Goal: Task Accomplishment & Management: Manage account settings

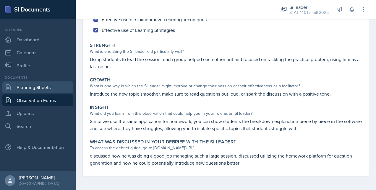
click at [23, 86] on link "Planning Sheets" at bounding box center [37, 88] width 71 height 12
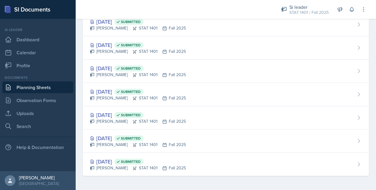
scroll to position [46, 0]
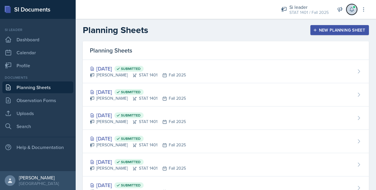
click at [350, 10] on icon at bounding box center [352, 10] width 6 height 6
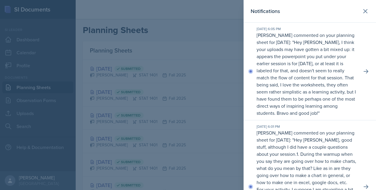
click at [243, 10] on div at bounding box center [188, 95] width 376 height 190
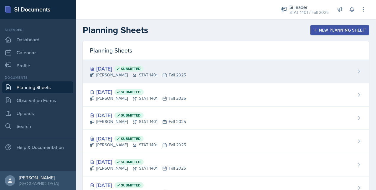
click at [243, 70] on div "[DATE] Submitted [PERSON_NAME] STAT 1401 Fall 2025" at bounding box center [226, 71] width 286 height 23
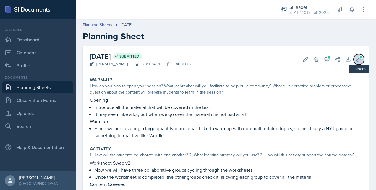
click at [359, 57] on span at bounding box center [361, 57] width 4 height 4
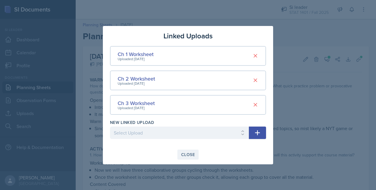
click at [180, 157] on button "Close" at bounding box center [187, 155] width 21 height 10
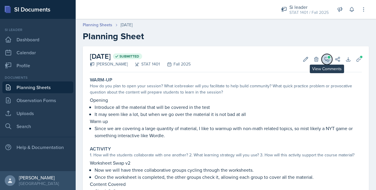
click at [322, 63] on button "View Comments" at bounding box center [326, 59] width 11 height 11
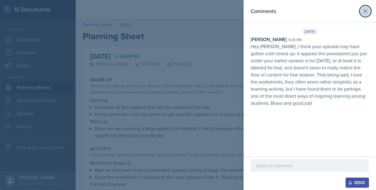
click at [361, 9] on button at bounding box center [365, 11] width 12 height 12
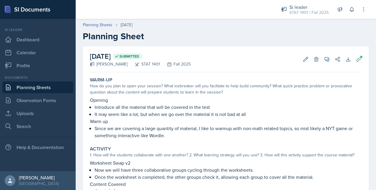
click at [43, 90] on link "Planning Sheets" at bounding box center [37, 88] width 71 height 12
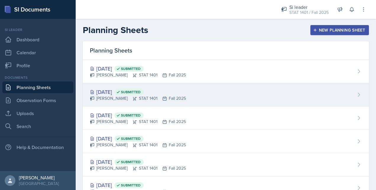
click at [209, 95] on div "[DATE] Submitted [PERSON_NAME] STAT 1401 Fall 2025" at bounding box center [226, 94] width 286 height 23
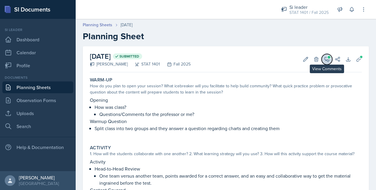
click at [324, 59] on icon at bounding box center [327, 59] width 6 height 6
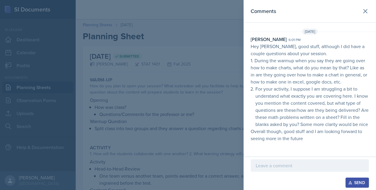
click at [218, 86] on div at bounding box center [188, 95] width 376 height 190
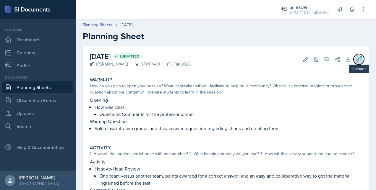
click at [356, 58] on icon at bounding box center [359, 59] width 6 height 6
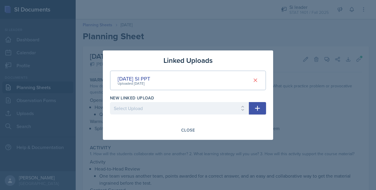
click at [20, 78] on div at bounding box center [188, 95] width 376 height 190
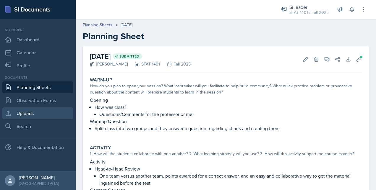
click at [33, 111] on link "Uploads" at bounding box center [37, 114] width 71 height 12
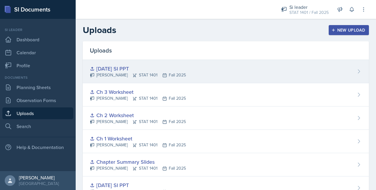
click at [236, 70] on div "[DATE] SI PPT [PERSON_NAME] STAT 1401 Fall 2025" at bounding box center [226, 71] width 286 height 23
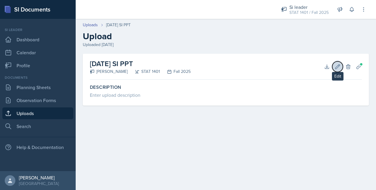
click at [334, 67] on icon at bounding box center [337, 67] width 6 height 6
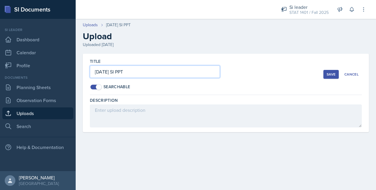
click at [100, 72] on input "[DATE] SI PPT" at bounding box center [155, 72] width 130 height 12
type input "[DATE] SI PPT"
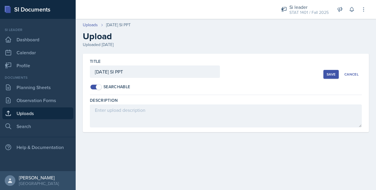
click at [327, 76] on div "Save" at bounding box center [331, 74] width 9 height 5
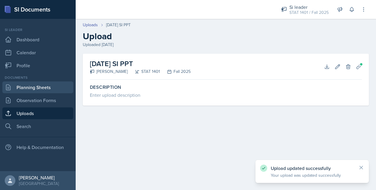
click at [34, 90] on link "Planning Sheets" at bounding box center [37, 88] width 71 height 12
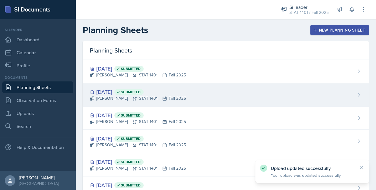
click at [205, 90] on div "[DATE] Submitted [PERSON_NAME] STAT 1401 Fall 2025" at bounding box center [226, 94] width 286 height 23
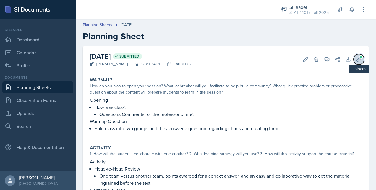
click at [353, 58] on button "Uploads" at bounding box center [358, 59] width 11 height 11
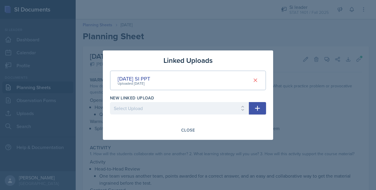
click at [229, 17] on div at bounding box center [188, 95] width 376 height 190
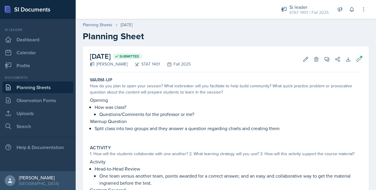
click at [12, 90] on link "Planning Sheets" at bounding box center [37, 88] width 71 height 12
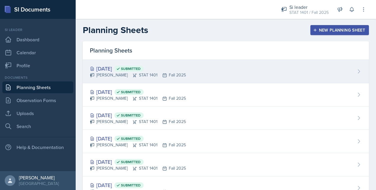
click at [157, 75] on div "[PERSON_NAME] STAT 1401 Fall 2025" at bounding box center [138, 75] width 96 height 6
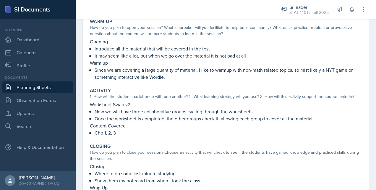
scroll to position [59, 0]
